Goal: Navigation & Orientation: Find specific page/section

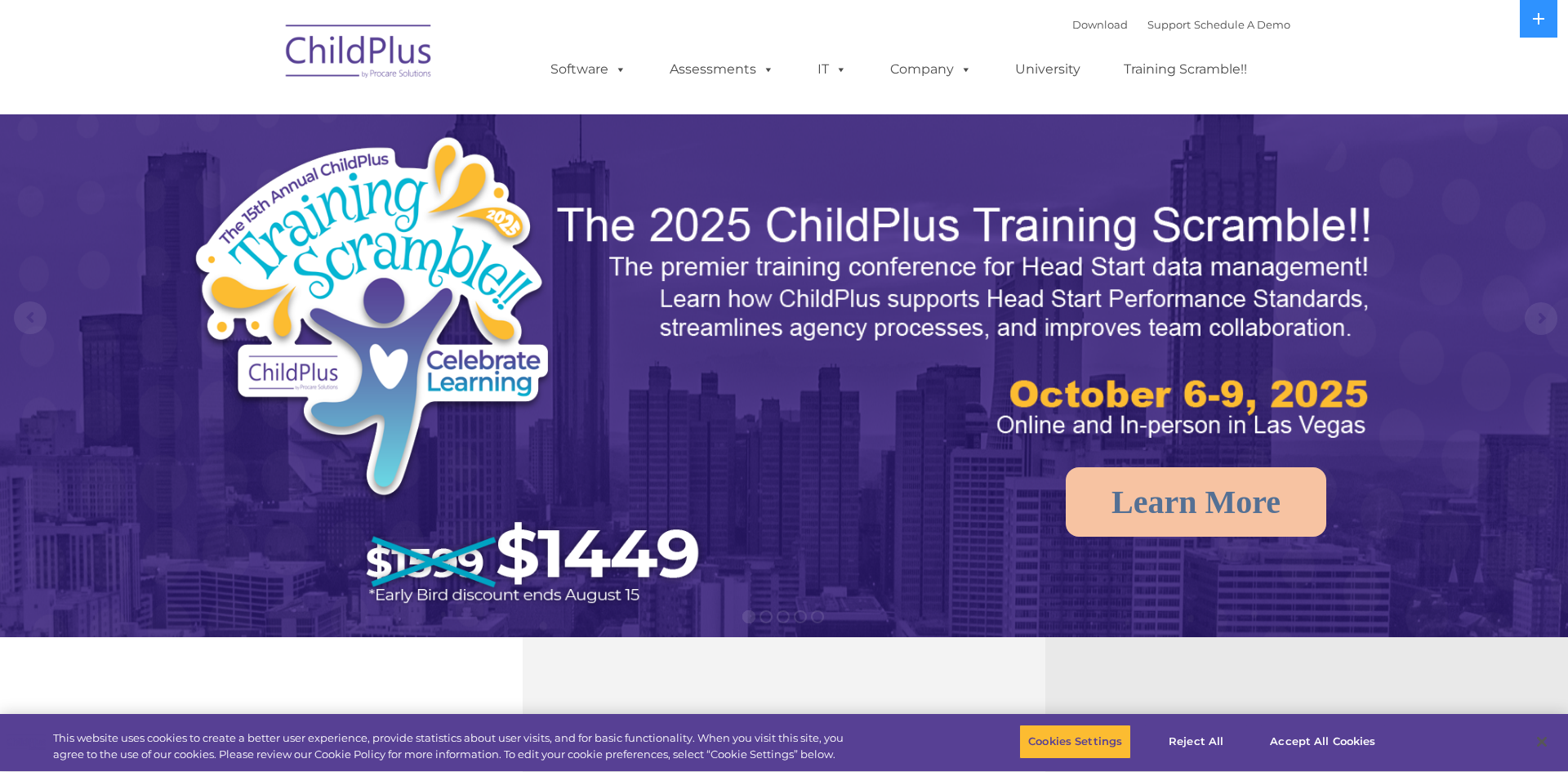
select select "MEDIUM"
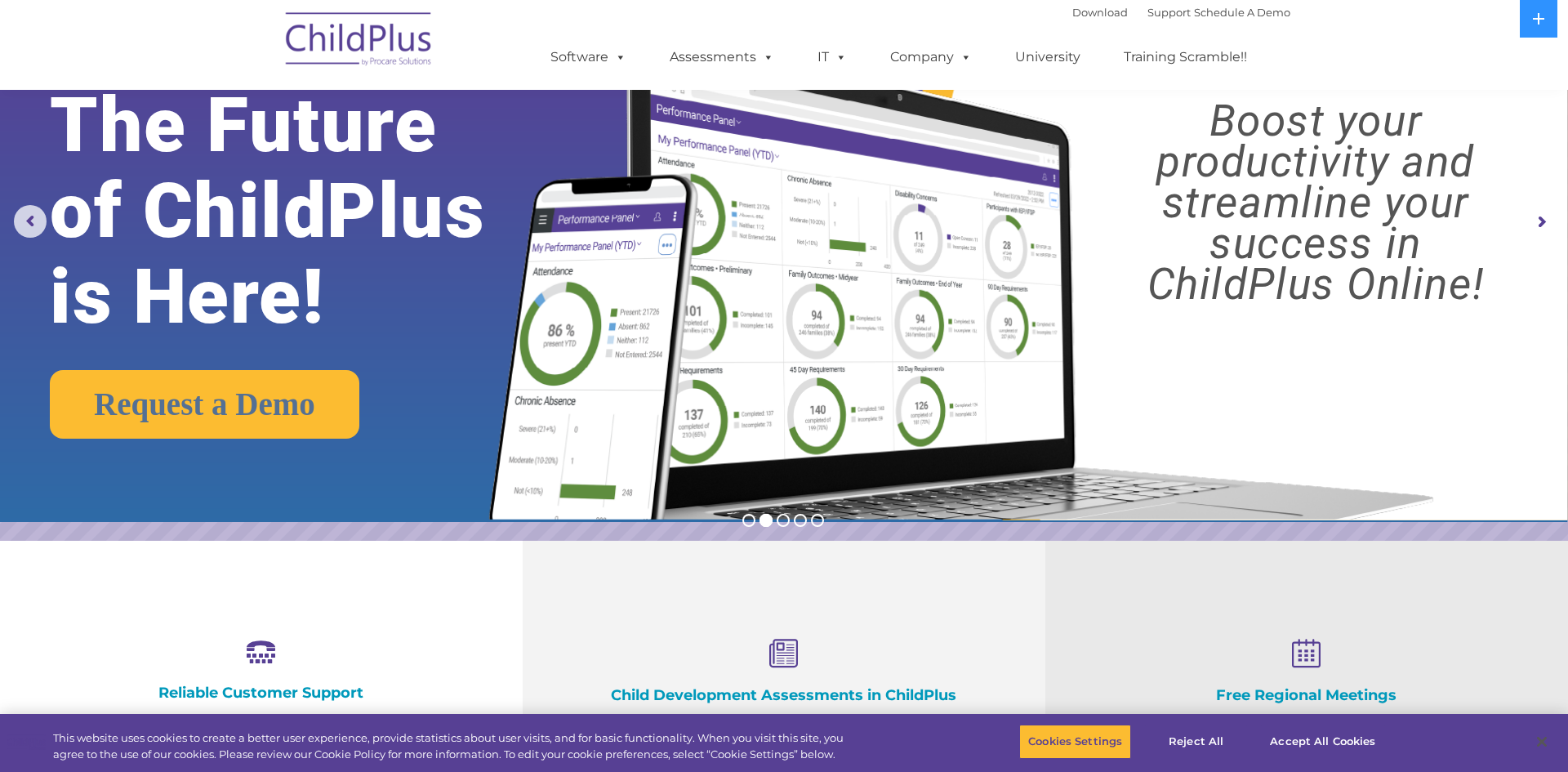
scroll to position [27, 0]
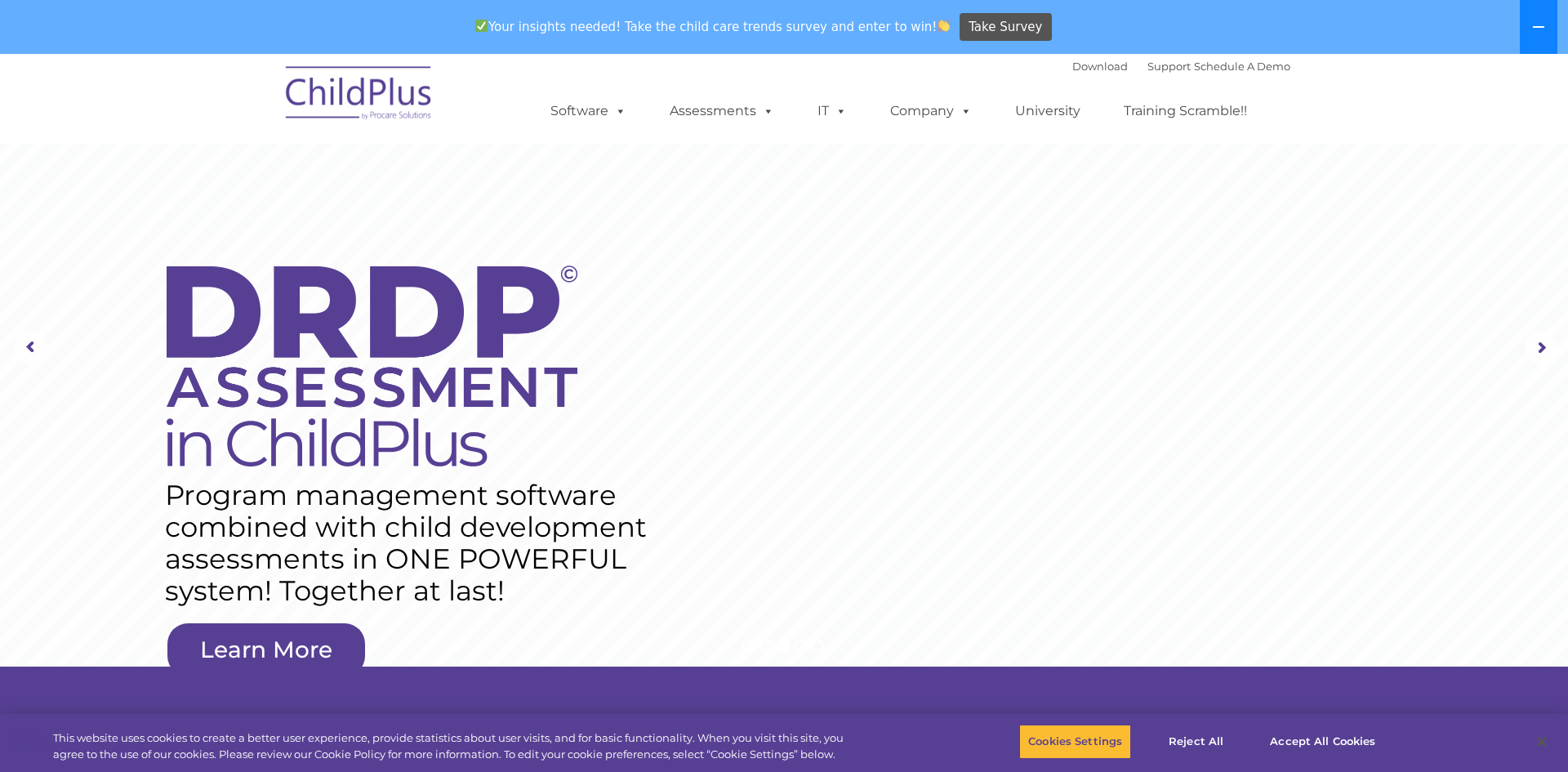
click at [1537, 29] on icon at bounding box center [1538, 27] width 13 height 13
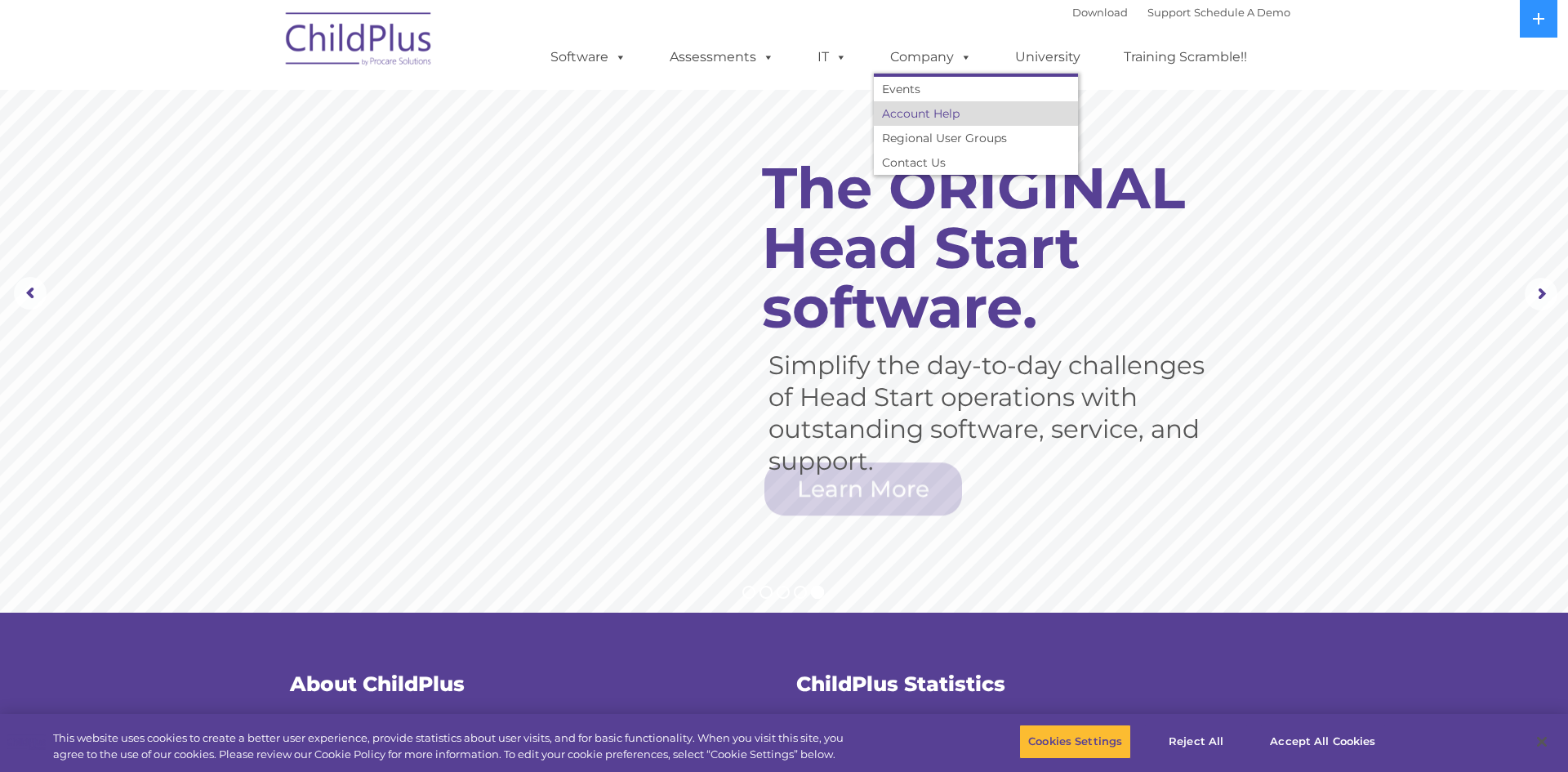
click at [904, 119] on link "Account Help" at bounding box center [976, 113] width 204 height 25
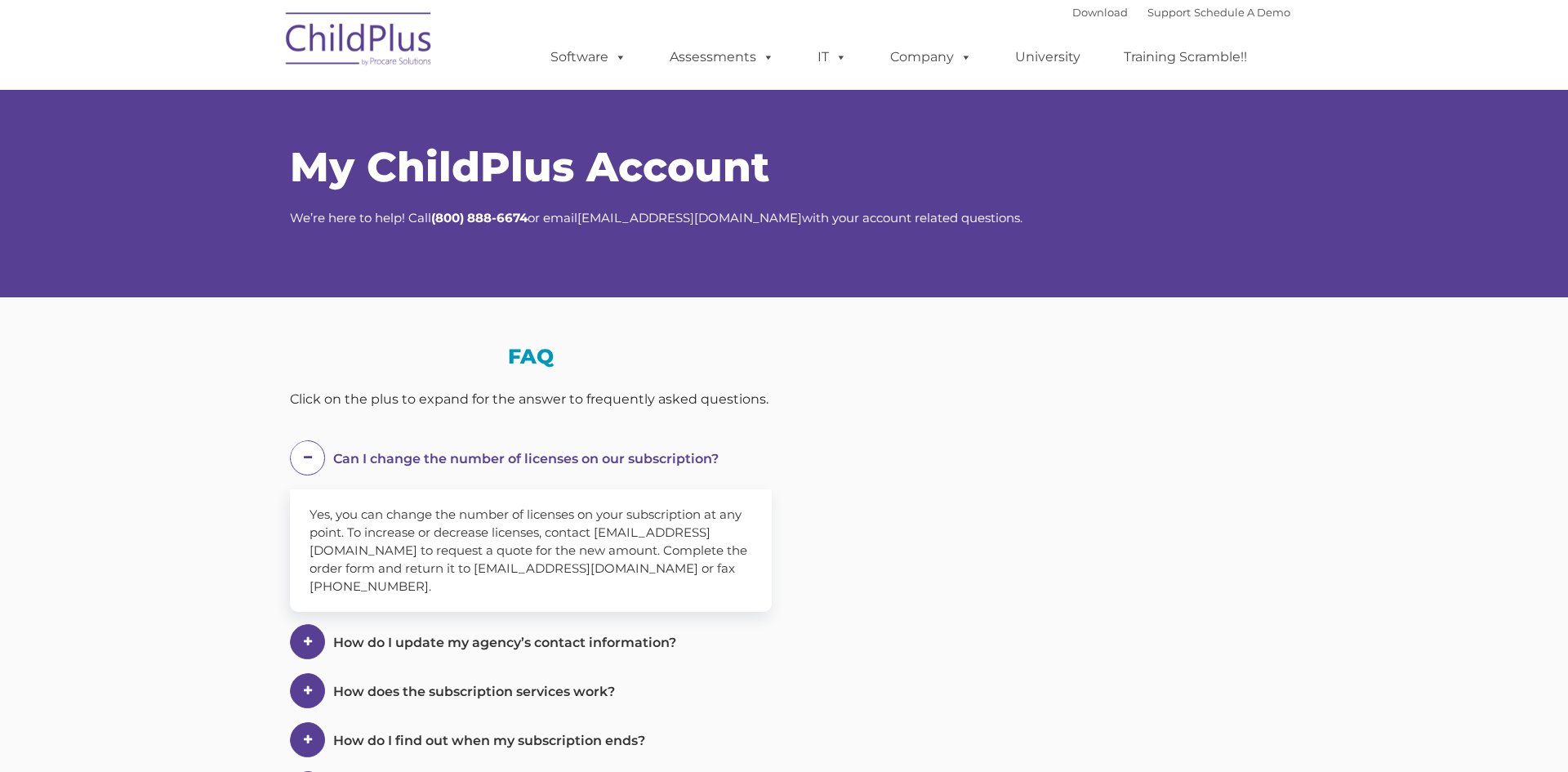
select select "MEDIUM"
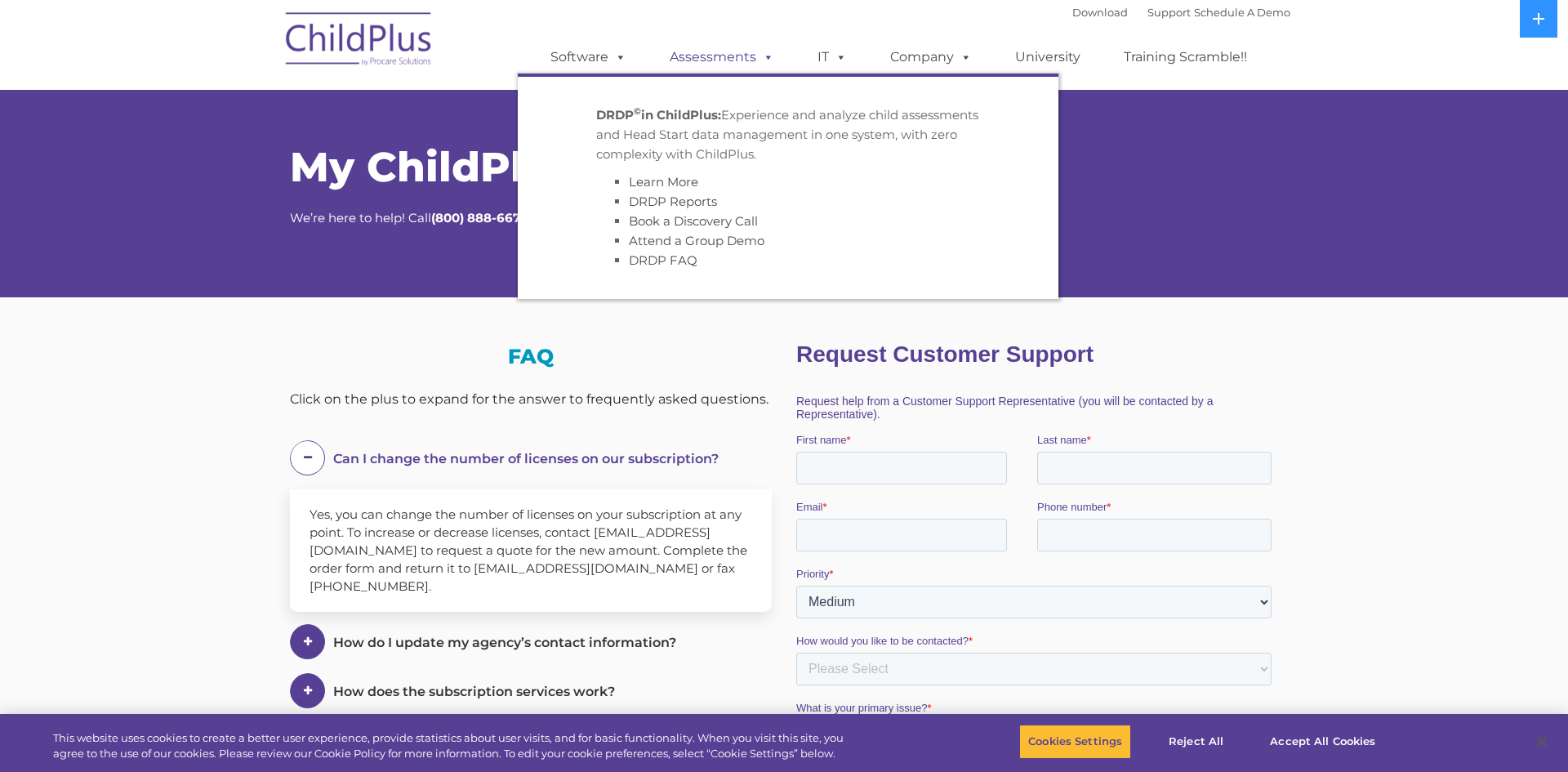
click at [762, 60] on span at bounding box center [766, 57] width 18 height 16
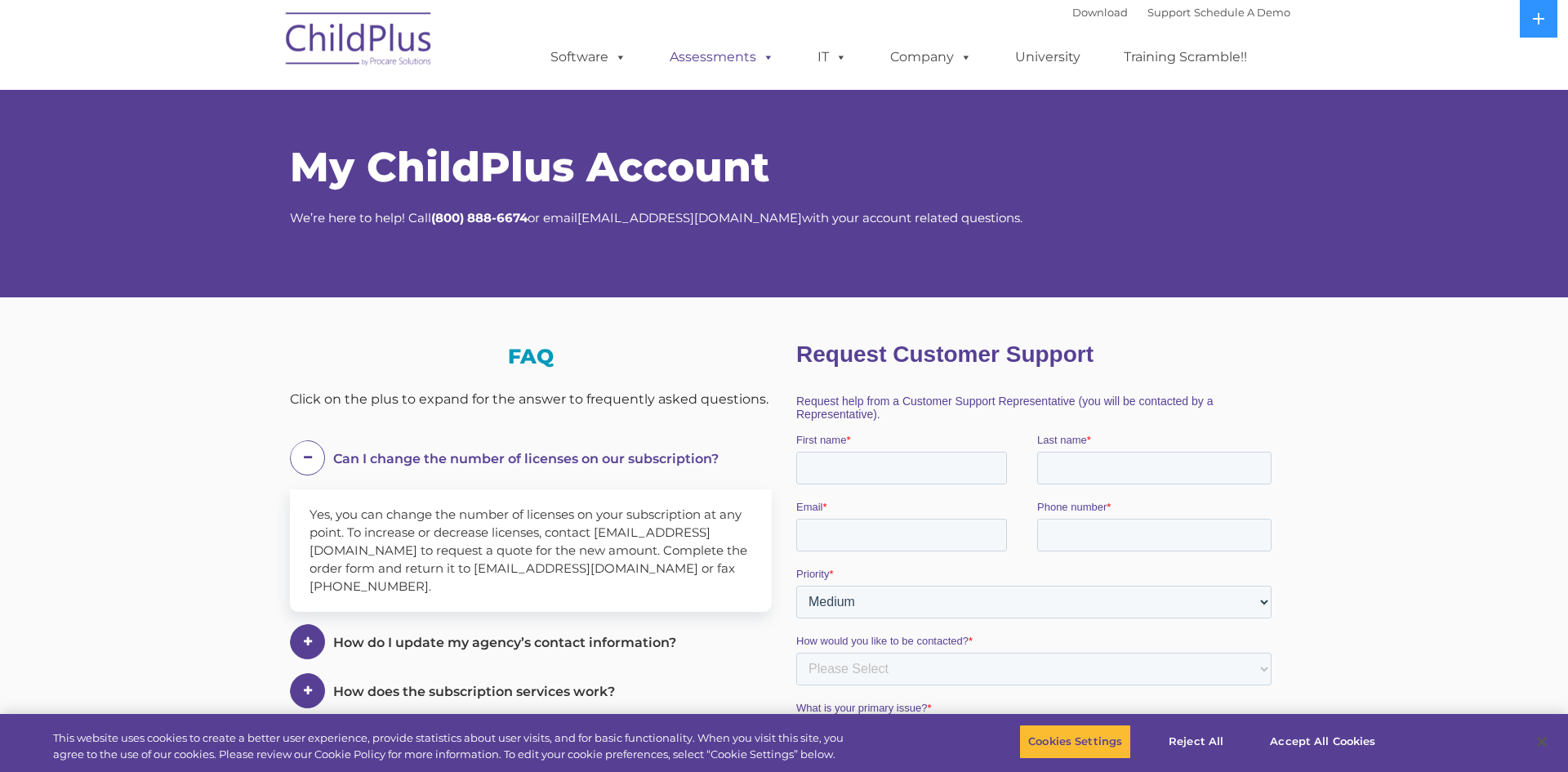
click at [762, 60] on span at bounding box center [766, 57] width 18 height 16
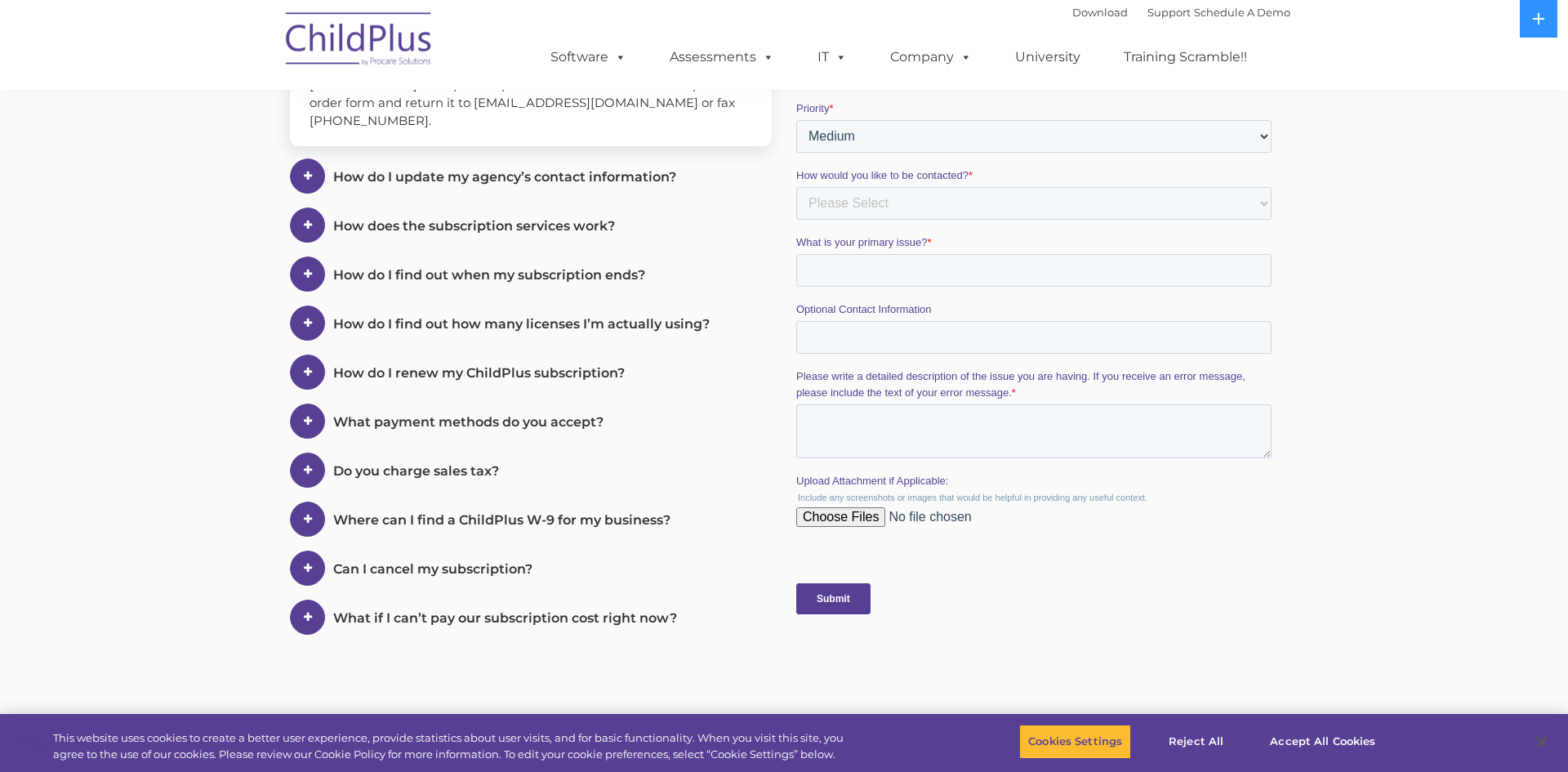
scroll to position [791, 0]
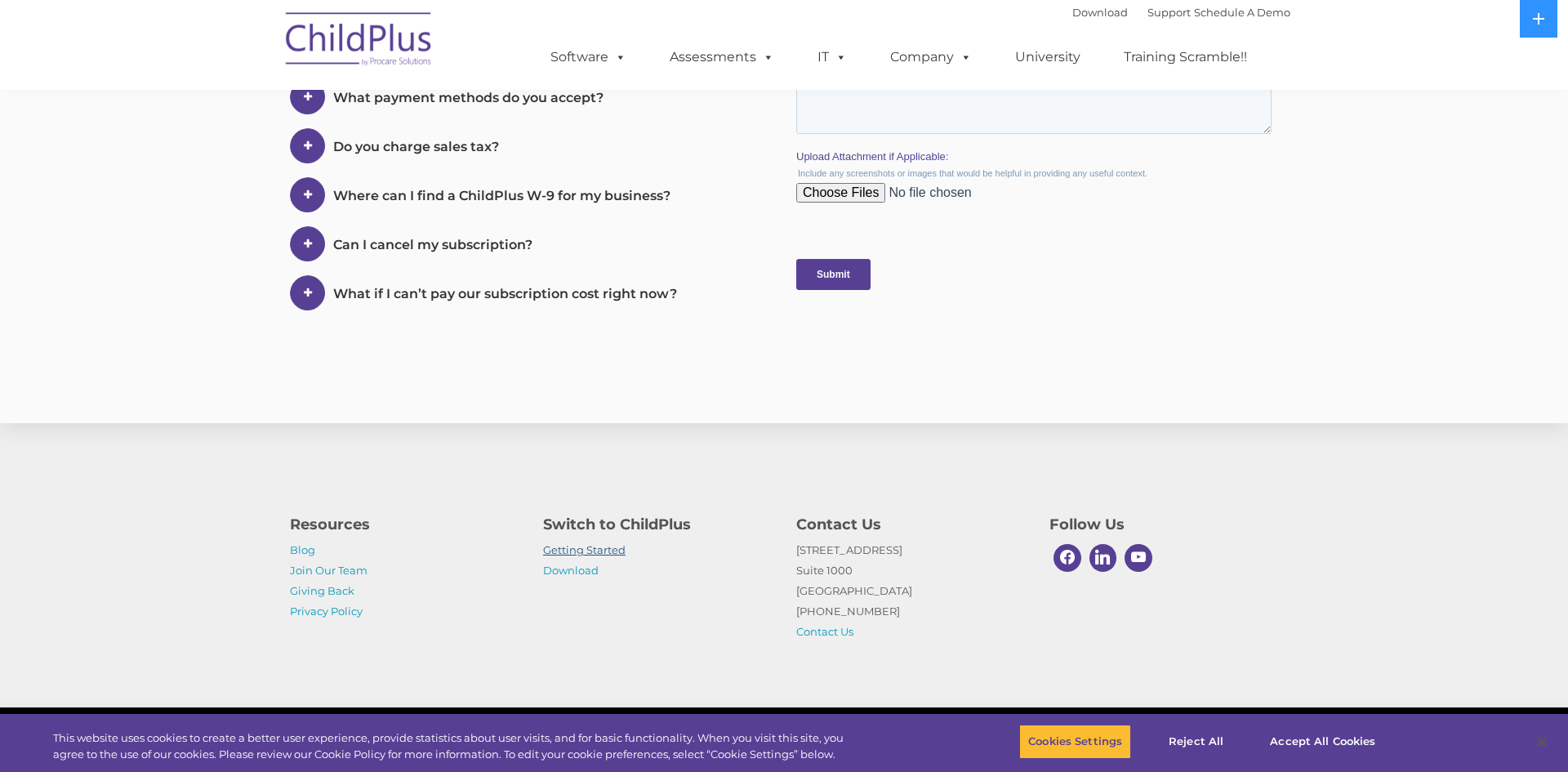
click at [599, 555] on link "Getting Started" at bounding box center [584, 549] width 83 height 13
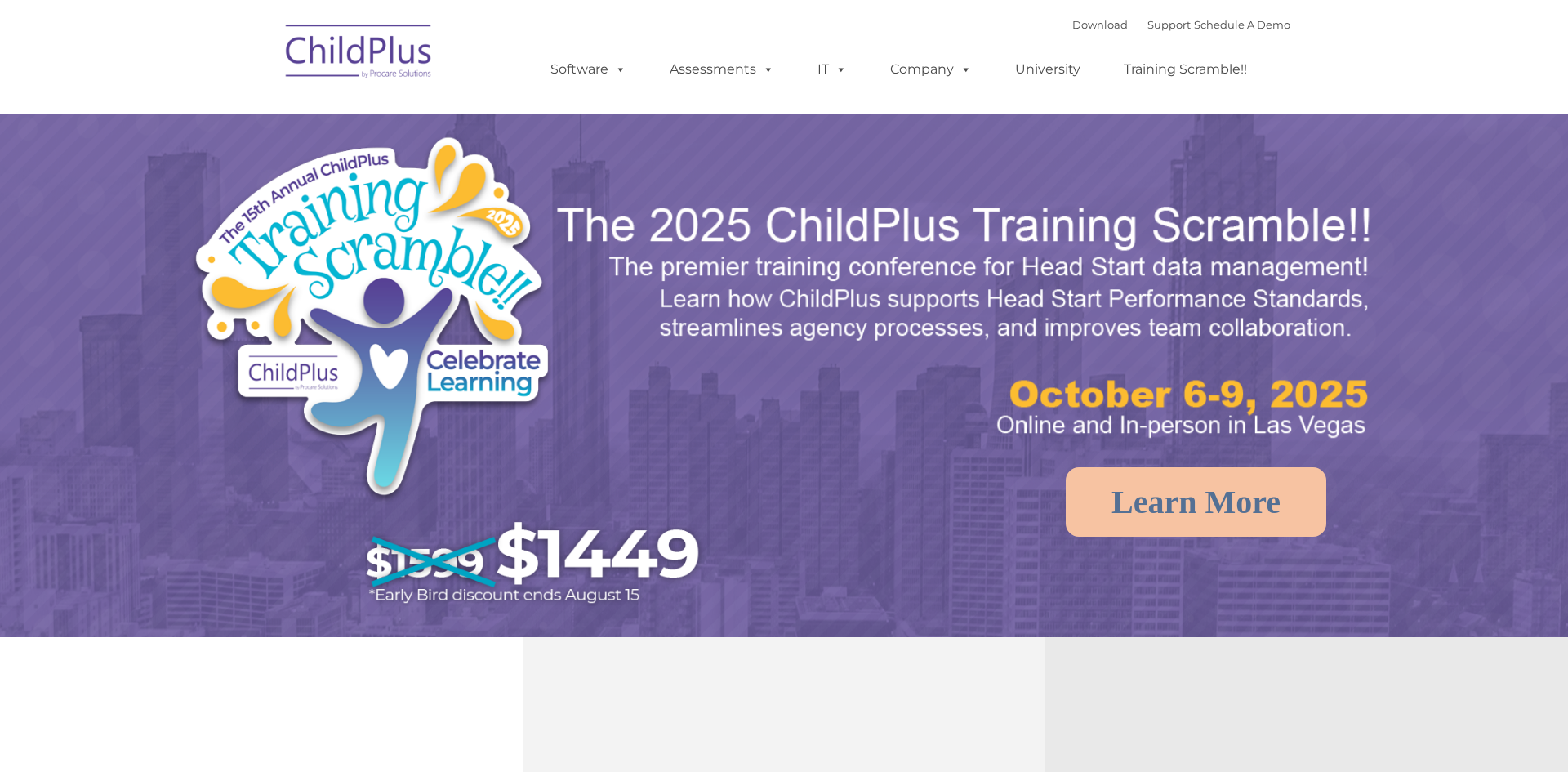
select select "MEDIUM"
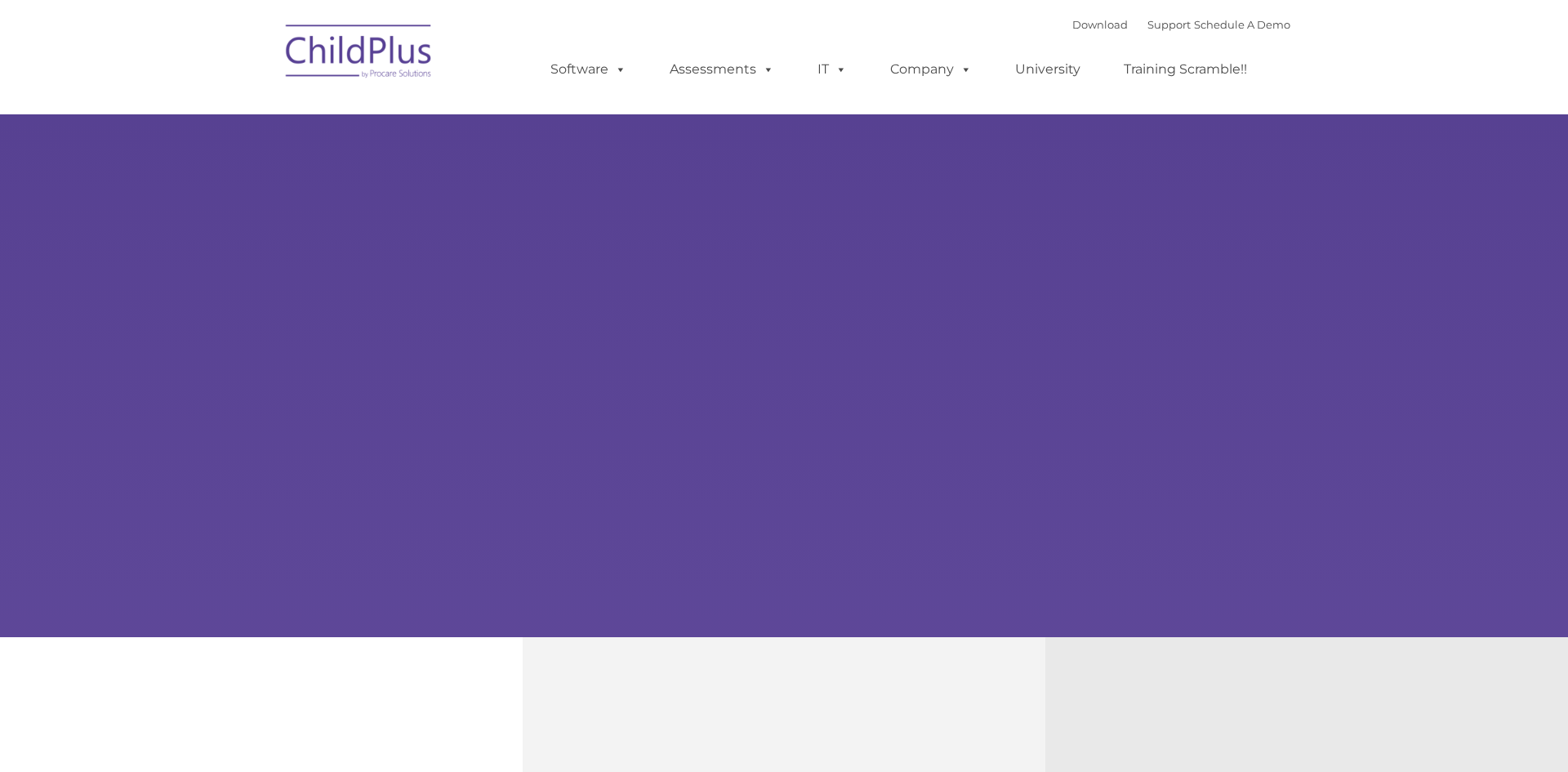
select select "MEDIUM"
